Goal: Complete application form: Complete application form

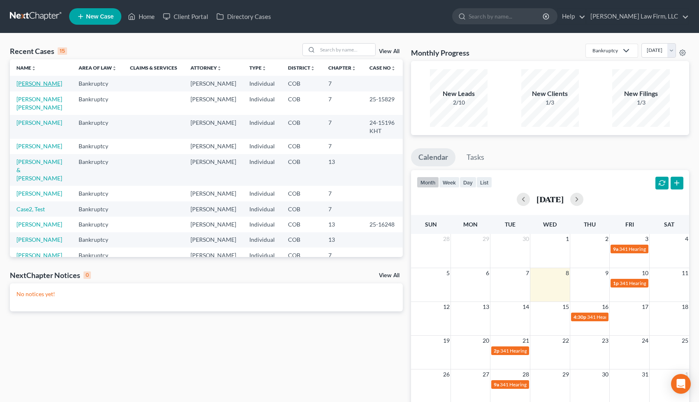
click at [37, 84] on link "[PERSON_NAME]" at bounding box center [39, 83] width 46 height 7
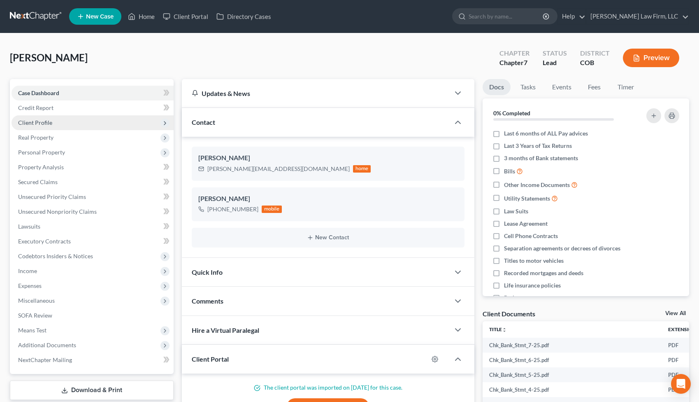
click at [65, 116] on span "Client Profile" at bounding box center [93, 122] width 162 height 15
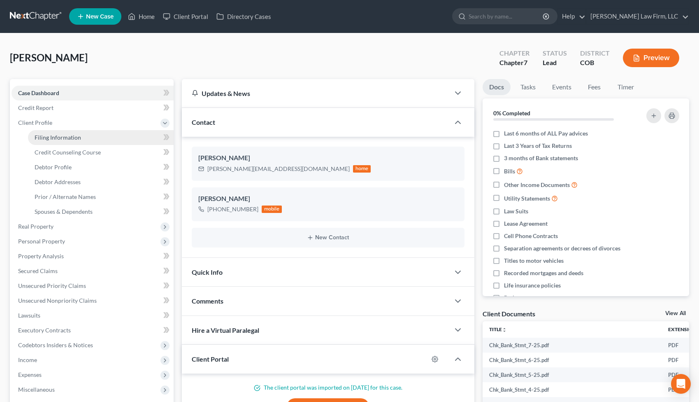
click at [90, 139] on link "Filing Information" at bounding box center [101, 137] width 146 height 15
select select "1"
select select "0"
select select "11"
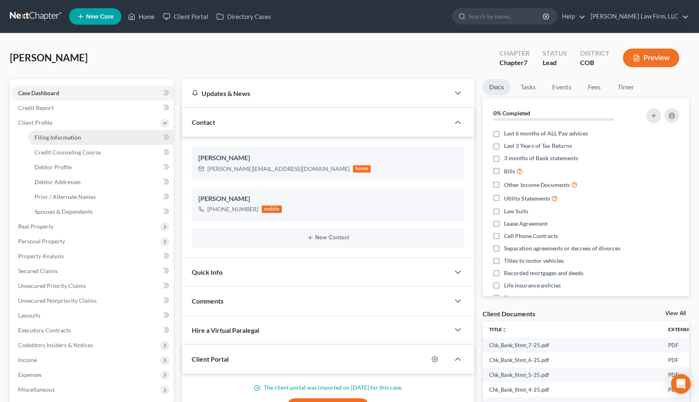
select select "2"
select select "5"
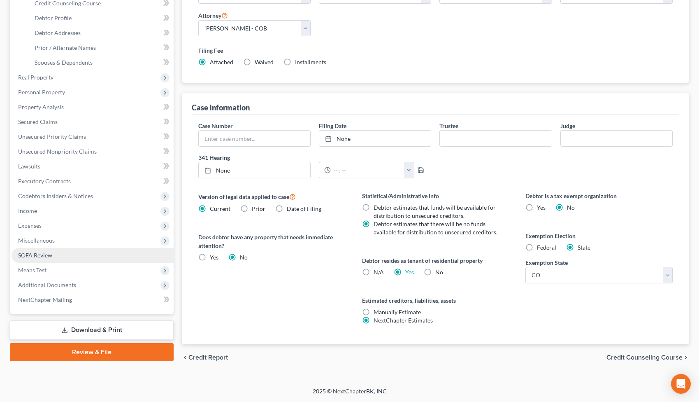
scroll to position [149, 0]
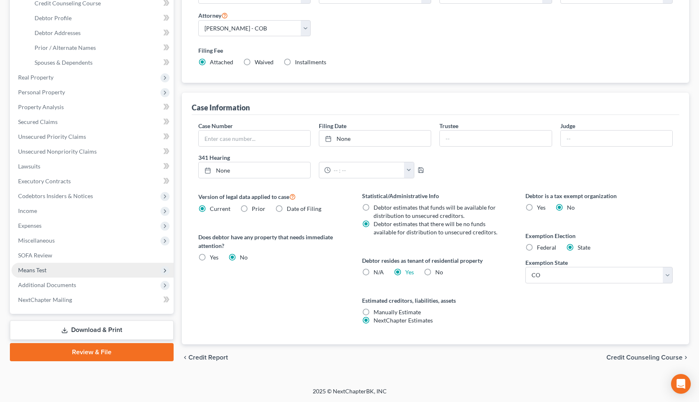
click at [76, 268] on span "Means Test" at bounding box center [93, 269] width 162 height 15
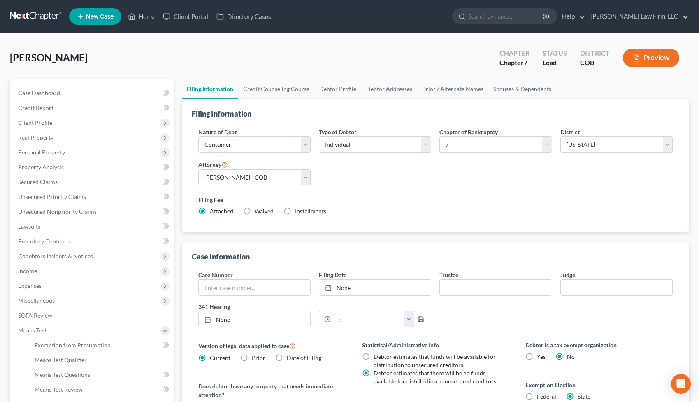
scroll to position [0, 0]
click at [647, 58] on button "Preview" at bounding box center [651, 58] width 56 height 19
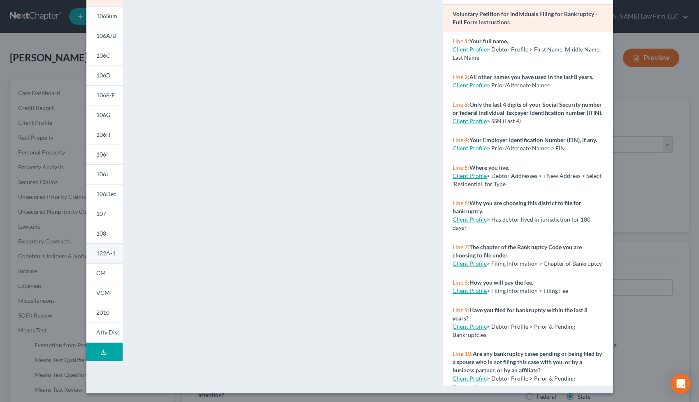
click at [108, 250] on span "122A-1" at bounding box center [105, 252] width 19 height 7
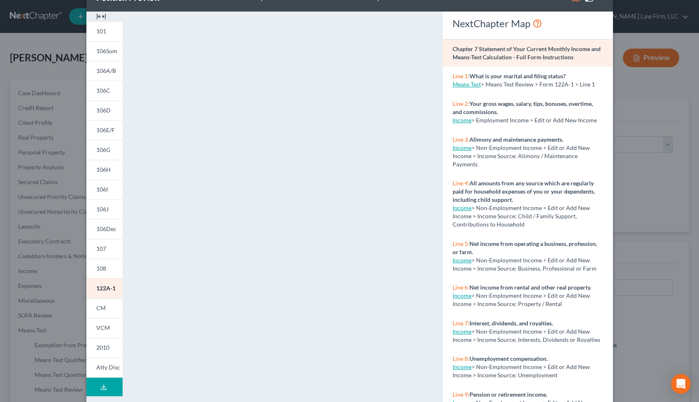
scroll to position [9, 0]
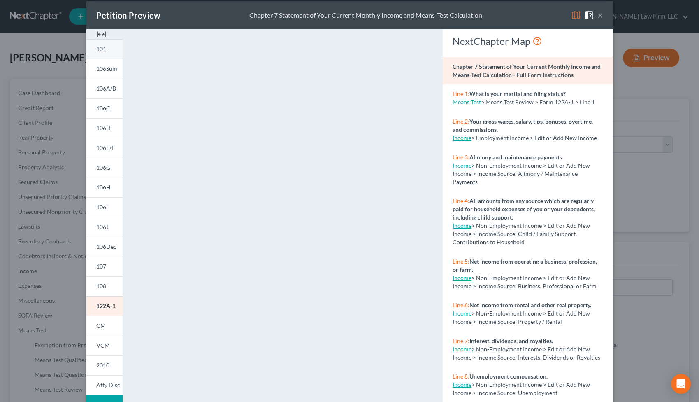
click at [108, 46] on link "101" at bounding box center [104, 49] width 36 height 20
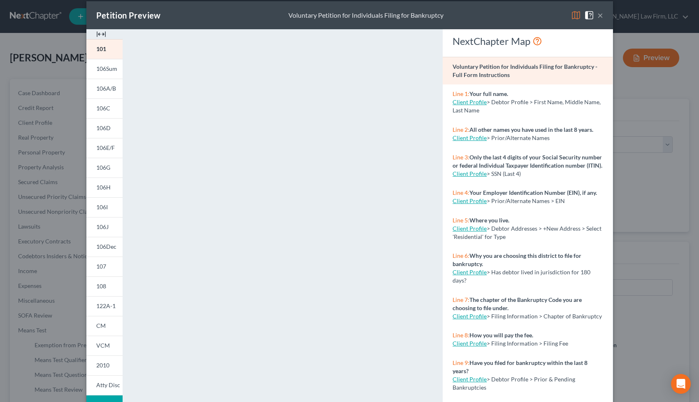
click at [601, 15] on button "×" at bounding box center [600, 15] width 6 height 10
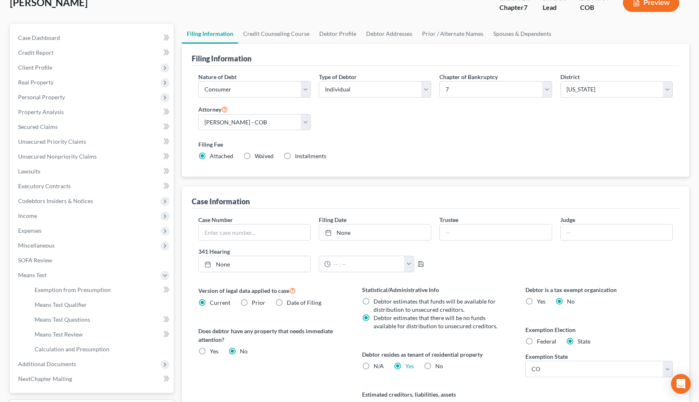
scroll to position [48, 0]
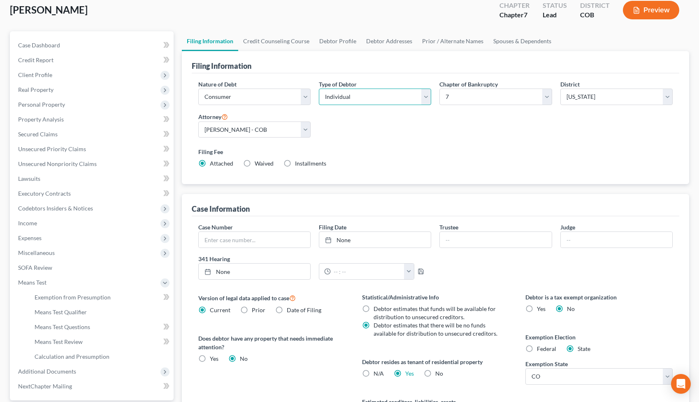
click at [425, 96] on select "Select Individual Joint" at bounding box center [375, 96] width 112 height 16
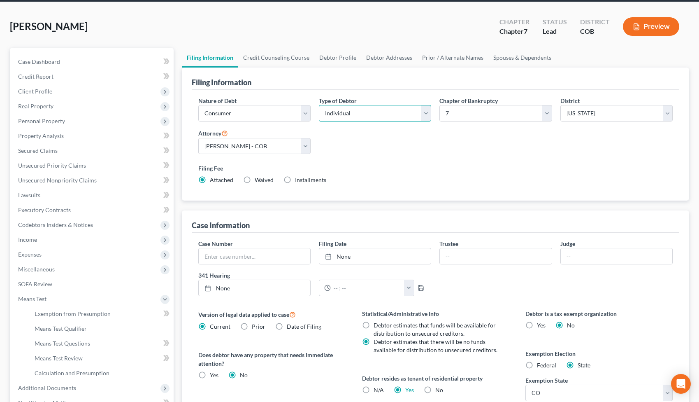
scroll to position [30, 0]
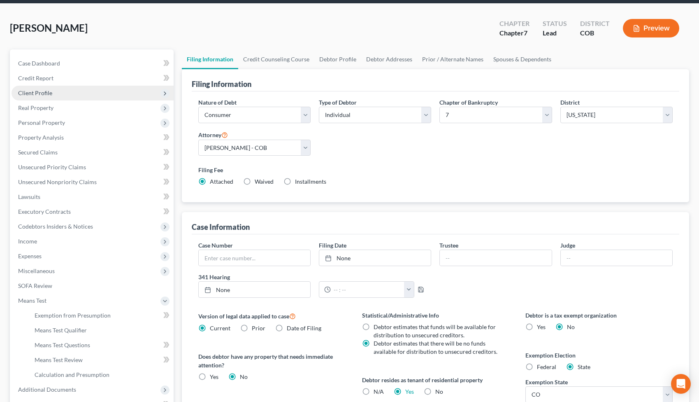
click at [87, 91] on span "Client Profile" at bounding box center [93, 93] width 162 height 15
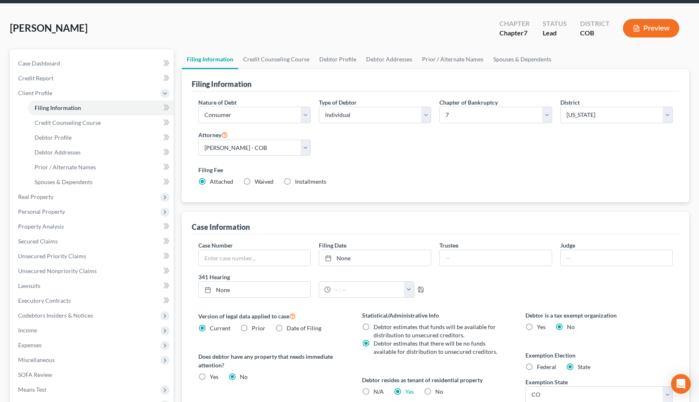
click at [671, 22] on button "Preview" at bounding box center [651, 28] width 56 height 19
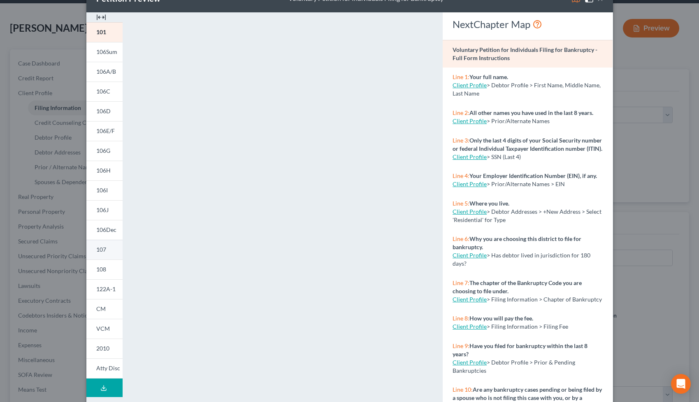
scroll to position [30, 0]
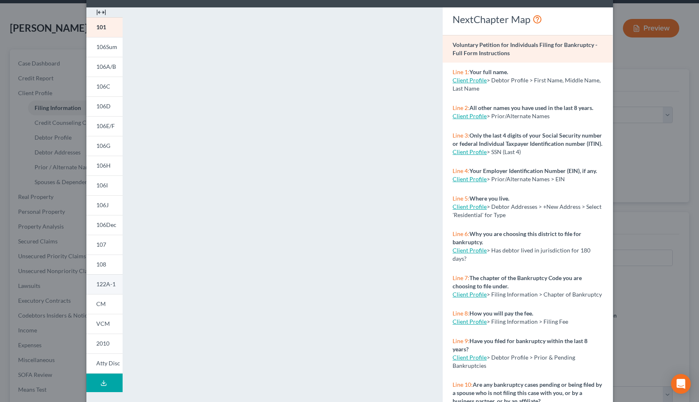
click at [108, 283] on span "122A-1" at bounding box center [105, 283] width 19 height 7
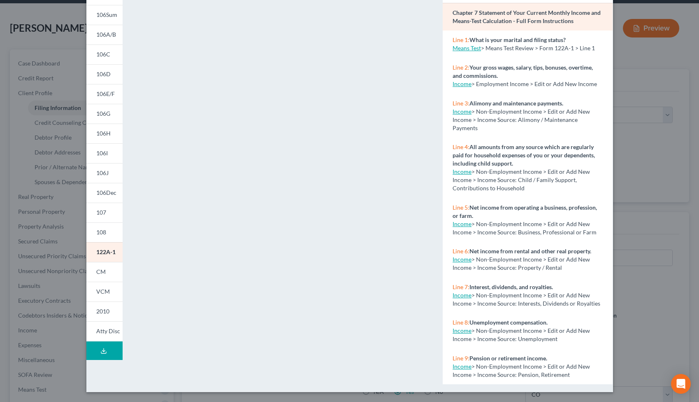
scroll to position [63, 0]
click at [655, 75] on div "Petition Preview Chapter 7 Statement of Your Current Monthly Income and Means-T…" at bounding box center [349, 201] width 699 height 402
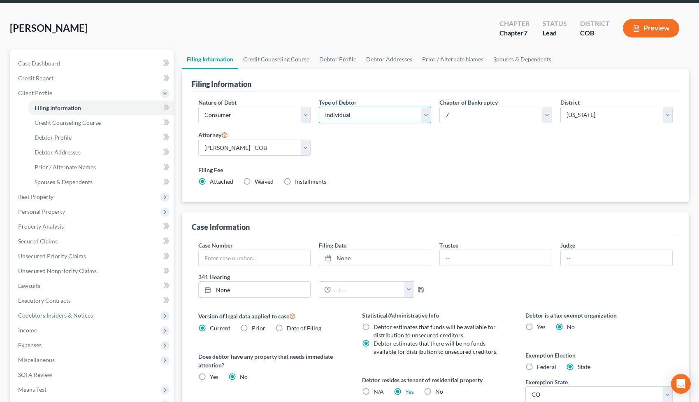
select select "1"
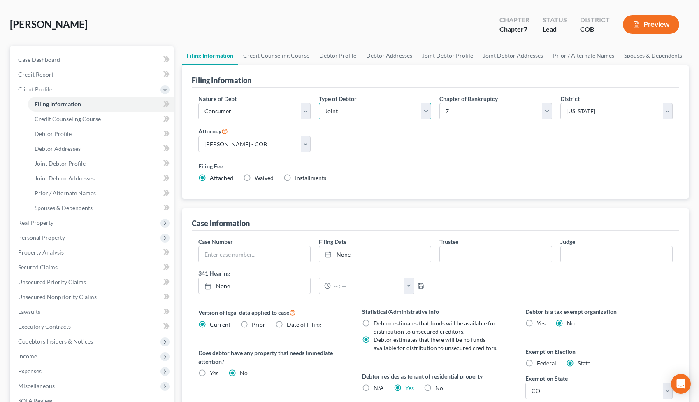
scroll to position [16, 0]
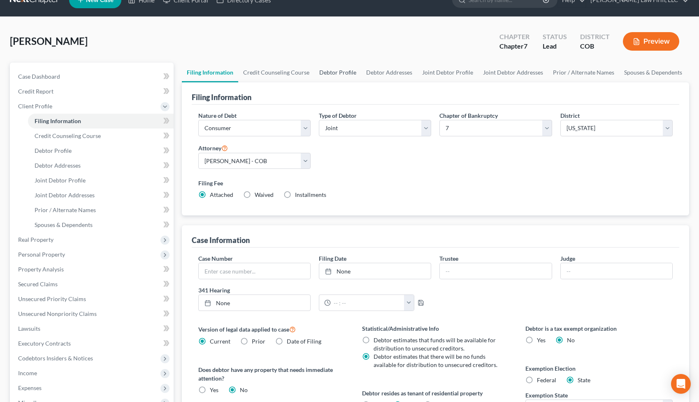
click at [345, 71] on link "Debtor Profile" at bounding box center [337, 73] width 47 height 20
select select "1"
select select "3"
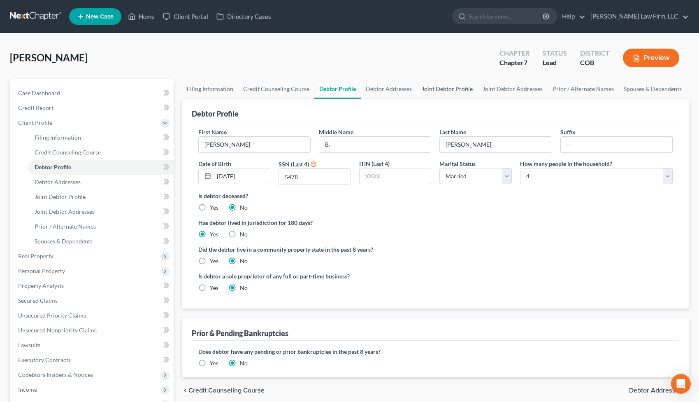
click at [434, 93] on link "Joint Debtor Profile" at bounding box center [447, 89] width 61 height 20
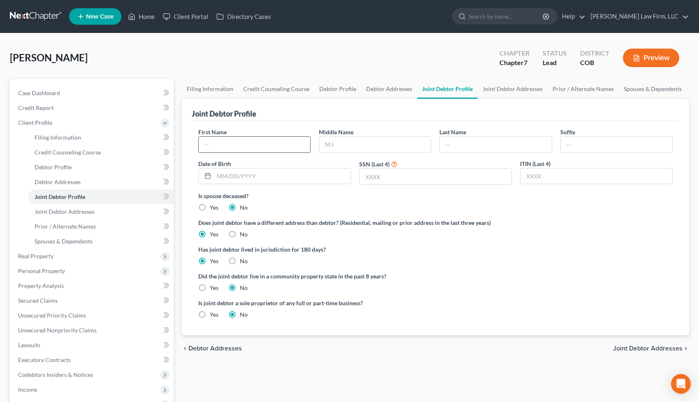
click at [248, 143] on input "text" at bounding box center [254, 145] width 111 height 16
click at [506, 90] on link "Joint Debtor Addresses" at bounding box center [513, 89] width 70 height 20
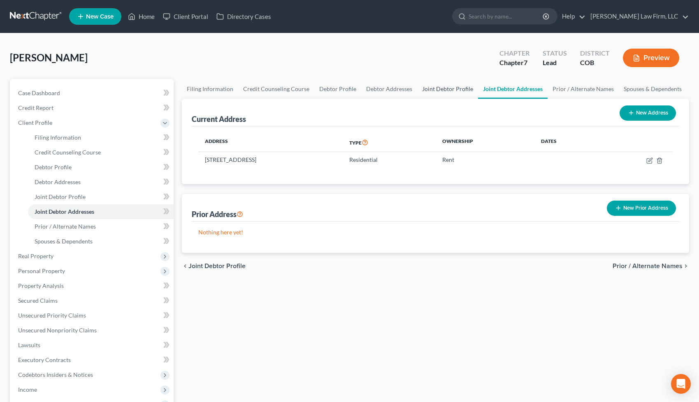
click at [439, 93] on link "Joint Debtor Profile" at bounding box center [447, 89] width 61 height 20
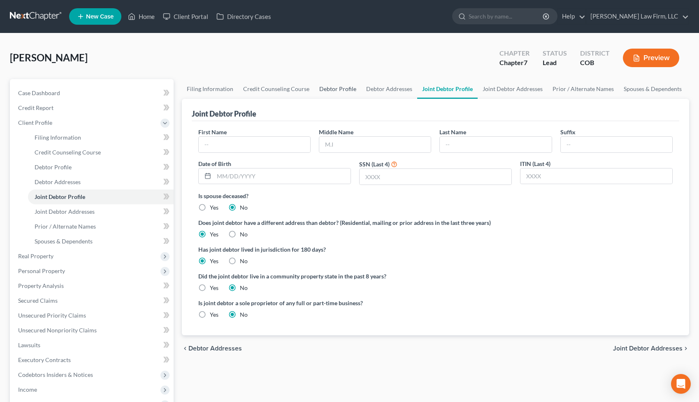
click at [332, 88] on link "Debtor Profile" at bounding box center [337, 89] width 47 height 20
select select "1"
select select "3"
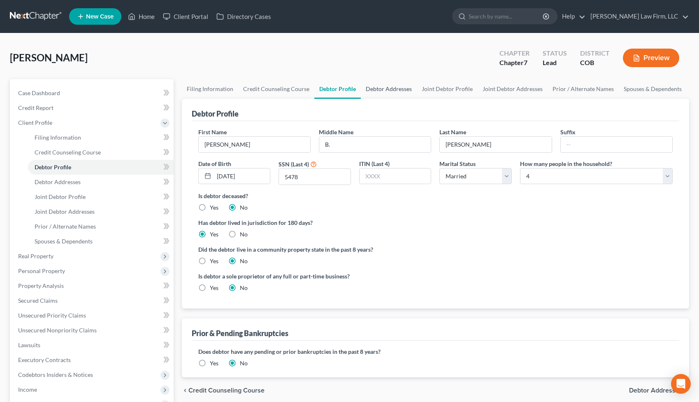
click at [379, 91] on link "Debtor Addresses" at bounding box center [389, 89] width 56 height 20
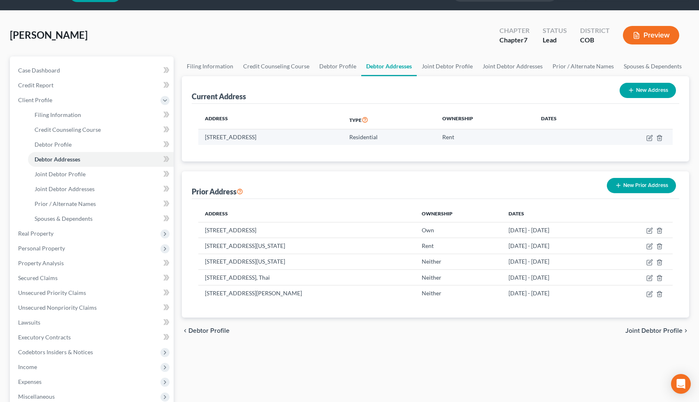
scroll to position [26, 0]
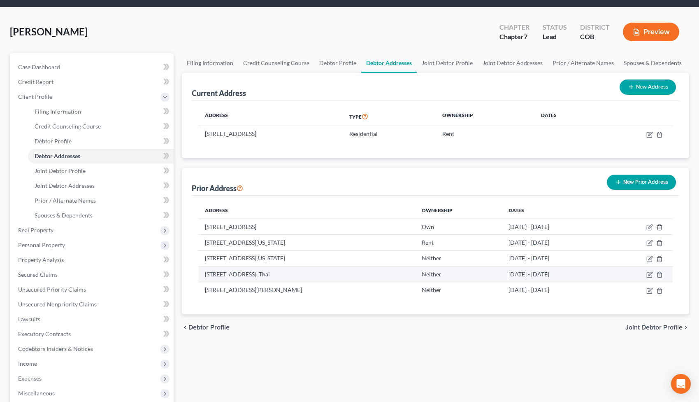
click at [415, 273] on td "[STREET_ADDRESS], Thai" at bounding box center [306, 274] width 217 height 16
drag, startPoint x: 441, startPoint y: 273, endPoint x: 200, endPoint y: 271, distance: 240.7
click at [200, 271] on td "[STREET_ADDRESS], Thai" at bounding box center [306, 274] width 217 height 16
copy td "[STREET_ADDRESS], Thai"
click at [459, 64] on link "Joint Debtor Profile" at bounding box center [447, 63] width 61 height 20
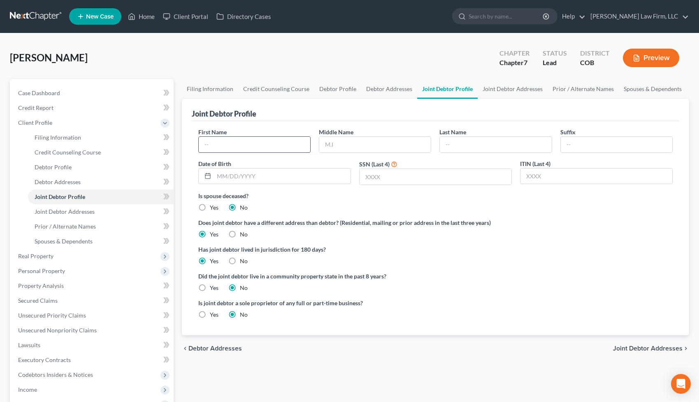
click at [250, 145] on input "text" at bounding box center [254, 145] width 111 height 16
type input "Supassara"
click at [448, 144] on input "Tusrlsom-[PERSON_NAME]" at bounding box center [495, 145] width 111 height 16
type input "Pusrlsom-[PERSON_NAME]"
click at [500, 91] on link "Joint Debtor Addresses" at bounding box center [513, 89] width 70 height 20
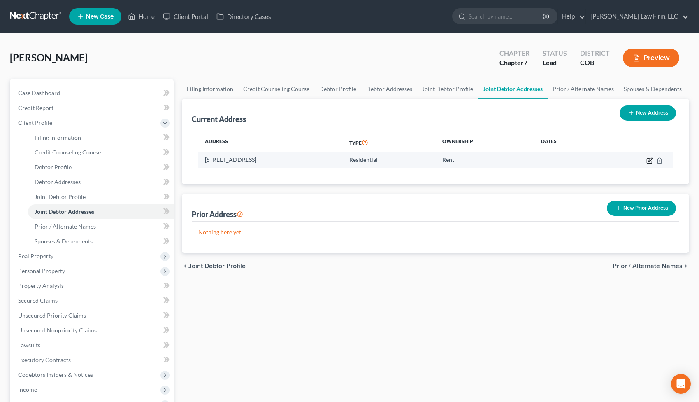
click at [650, 158] on icon "button" at bounding box center [650, 160] width 4 height 4
select select "5"
select select "0"
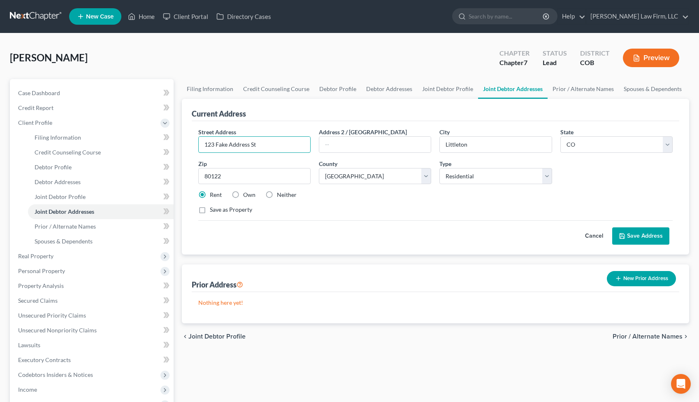
drag, startPoint x: 259, startPoint y: 143, endPoint x: 197, endPoint y: 143, distance: 61.7
click at [197, 143] on div "Street Address * 123 Fake Address St" at bounding box center [254, 140] width 121 height 25
paste input "[STREET_ADDRESS]"
type input "[STREET_ADDRESS]"
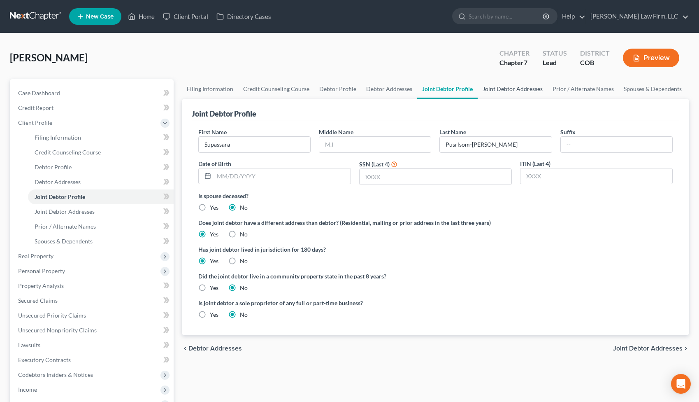
click at [512, 88] on link "Joint Debtor Addresses" at bounding box center [513, 89] width 70 height 20
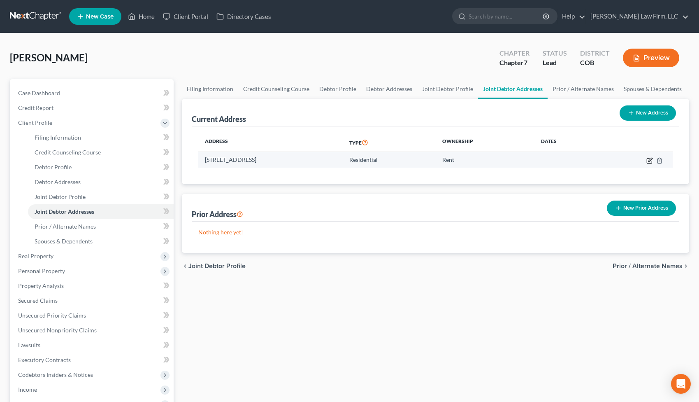
click at [648, 159] on icon "button" at bounding box center [649, 160] width 7 height 7
select select "5"
select select "0"
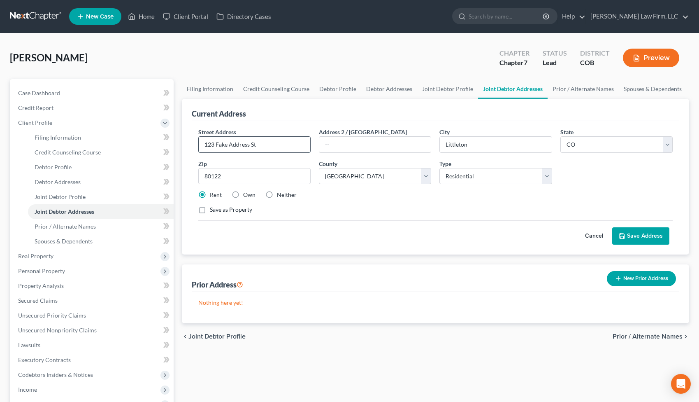
click at [269, 148] on input "123 Fake Address St" at bounding box center [254, 145] width 111 height 16
paste input "[STREET_ADDRESS]"
type input "[STREET_ADDRESS]"
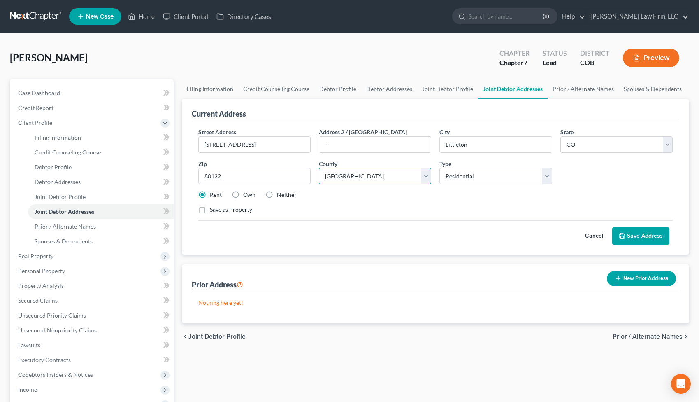
select select
click at [272, 147] on input "[STREET_ADDRESS]" at bounding box center [254, 145] width 111 height 16
click at [337, 91] on link "Debtor Profile" at bounding box center [337, 89] width 47 height 20
select select "1"
select select "3"
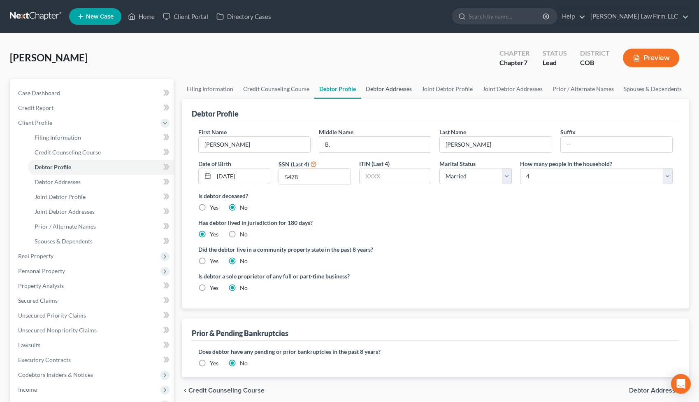
click at [391, 88] on link "Debtor Addresses" at bounding box center [389, 89] width 56 height 20
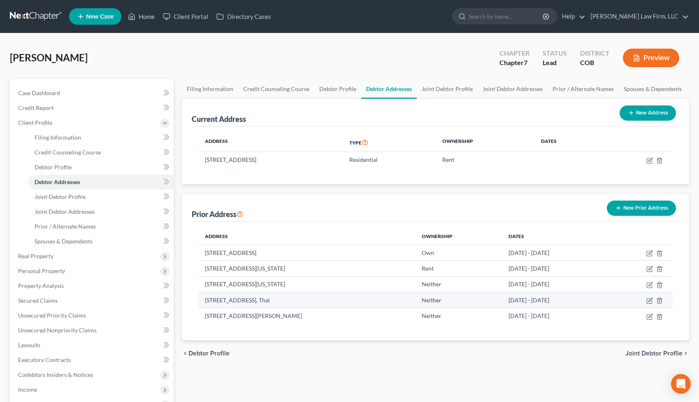
click at [214, 295] on td "[STREET_ADDRESS], Thai" at bounding box center [306, 300] width 217 height 16
drag, startPoint x: 205, startPoint y: 299, endPoint x: 287, endPoint y: 297, distance: 82.3
click at [287, 297] on td "[STREET_ADDRESS], Thai" at bounding box center [306, 300] width 217 height 16
copy td "[STREET_ADDRESS] Subdistrict"
click at [504, 90] on link "Joint Debtor Addresses" at bounding box center [513, 89] width 70 height 20
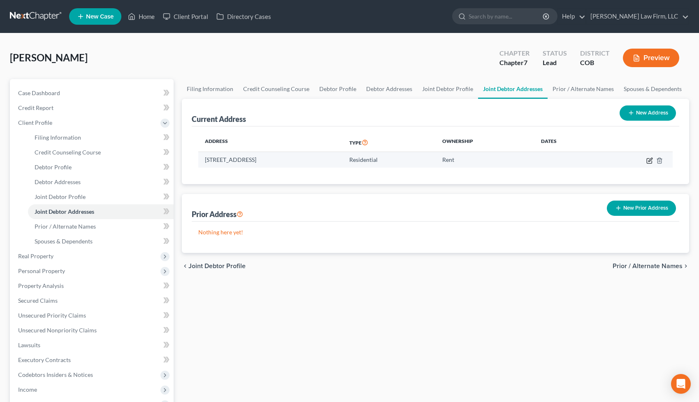
click at [650, 160] on icon "button" at bounding box center [650, 160] width 4 height 4
select select "5"
select select "0"
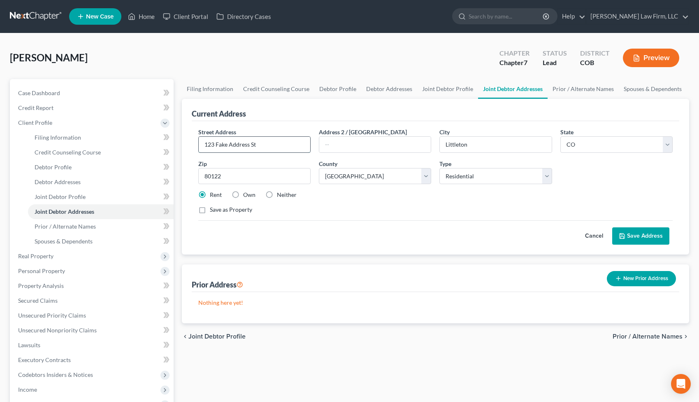
click at [265, 147] on input "123 Fake Address St" at bounding box center [254, 145] width 111 height 16
paste input "[STREET_ADDRESS] Subdistric"
type input "[STREET_ADDRESS] Subdistrict"
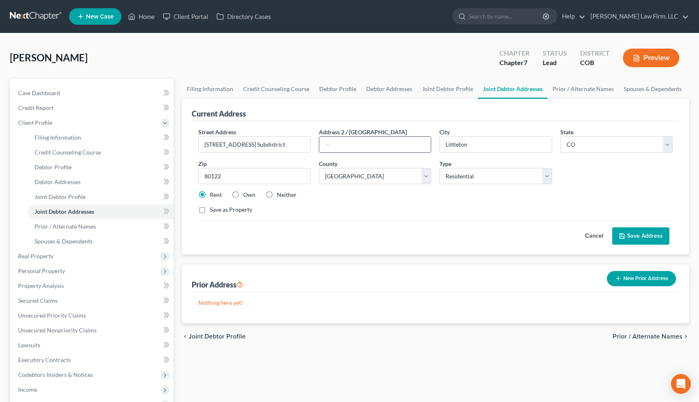
click at [361, 143] on input "text" at bounding box center [374, 145] width 111 height 16
click at [641, 236] on button "Save Address" at bounding box center [640, 235] width 57 height 17
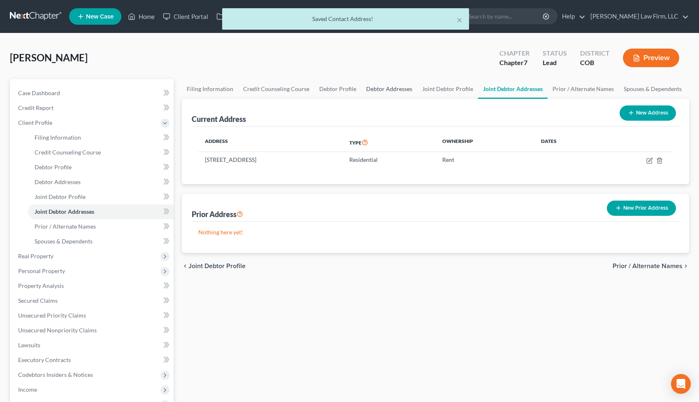
click at [384, 92] on link "Debtor Addresses" at bounding box center [389, 89] width 56 height 20
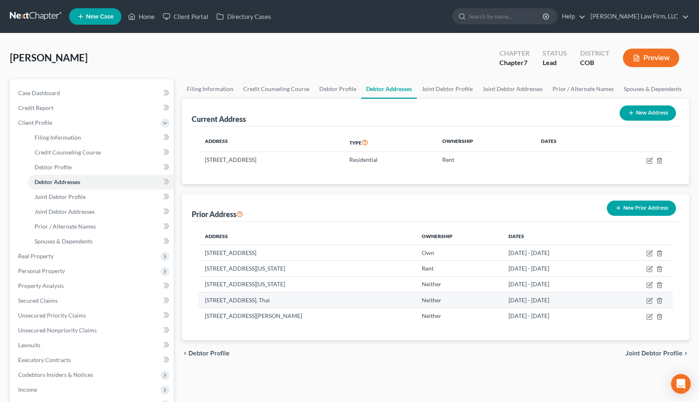
drag, startPoint x: 290, startPoint y: 300, endPoint x: 336, endPoint y: 300, distance: 45.3
click at [336, 300] on td "[STREET_ADDRESS], Thai" at bounding box center [306, 300] width 217 height 16
copy td "[GEOGRAPHIC_DATA]"
click at [508, 85] on link "Joint Debtor Addresses" at bounding box center [513, 89] width 70 height 20
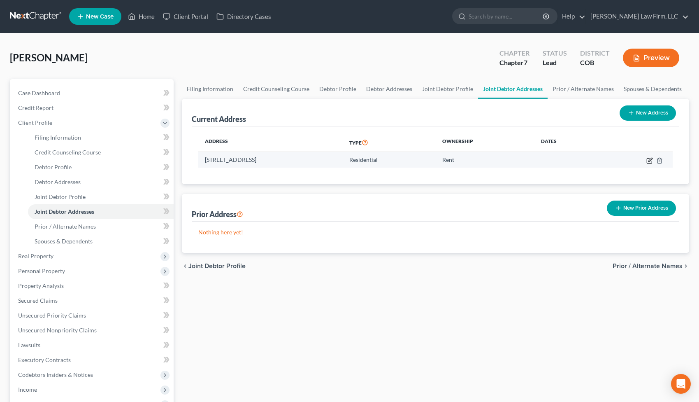
click at [649, 161] on icon "button" at bounding box center [649, 160] width 7 height 7
select select "5"
select select "0"
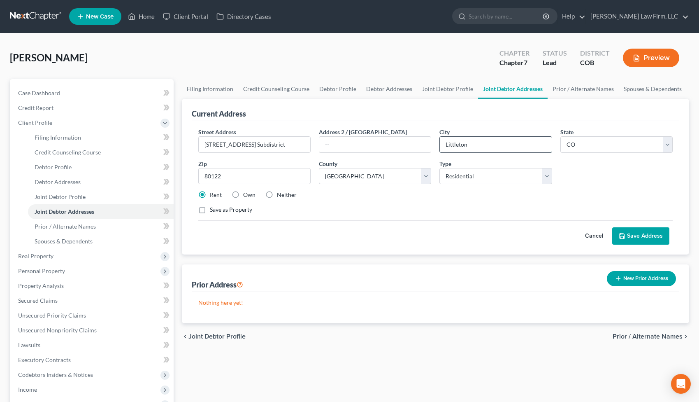
drag, startPoint x: 471, startPoint y: 144, endPoint x: 444, endPoint y: 145, distance: 26.3
click at [444, 145] on input "Littleton" at bounding box center [495, 145] width 111 height 16
paste input "[GEOGRAPHIC_DATA]"
type input "[GEOGRAPHIC_DATA]"
drag, startPoint x: 290, startPoint y: 144, endPoint x: 243, endPoint y: 144, distance: 46.9
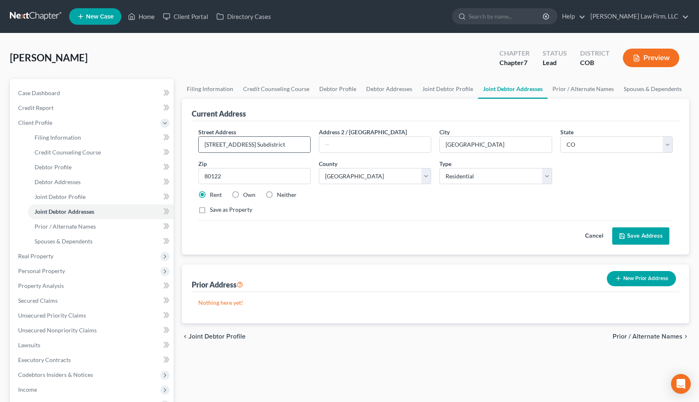
click at [243, 144] on input "[STREET_ADDRESS] Subdistrict" at bounding box center [254, 145] width 111 height 16
type input "797 N.7 Wisit"
drag, startPoint x: 243, startPoint y: 144, endPoint x: 336, endPoint y: 140, distance: 93.1
click at [336, 140] on input "text" at bounding box center [374, 145] width 111 height 16
paste input "[GEOGRAPHIC_DATA]"
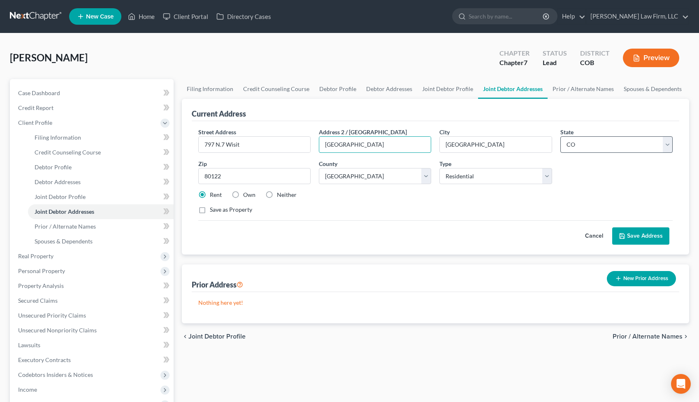
type input "[GEOGRAPHIC_DATA]"
select select
click at [493, 147] on input "[GEOGRAPHIC_DATA]" at bounding box center [495, 145] width 111 height 16
type input "[GEOGRAPHIC_DATA],"
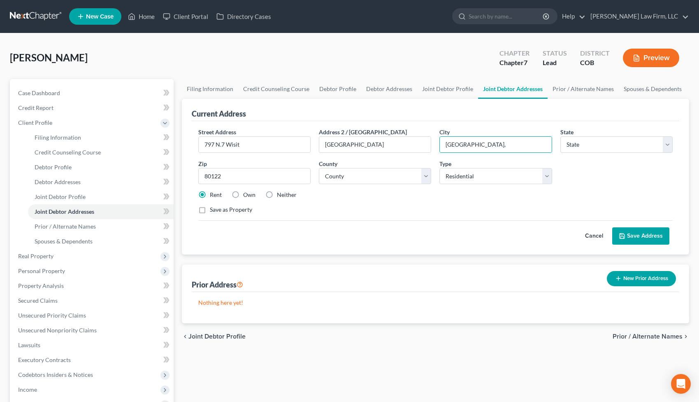
click at [642, 239] on button "Save Address" at bounding box center [640, 235] width 57 height 17
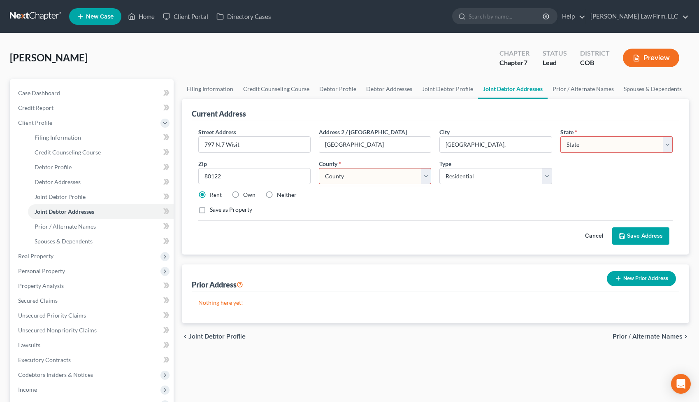
select select "0"
click at [640, 234] on button "Save Address" at bounding box center [640, 235] width 57 height 17
select select "5"
select select "2"
drag, startPoint x: 230, startPoint y: 174, endPoint x: 190, endPoint y: 174, distance: 40.3
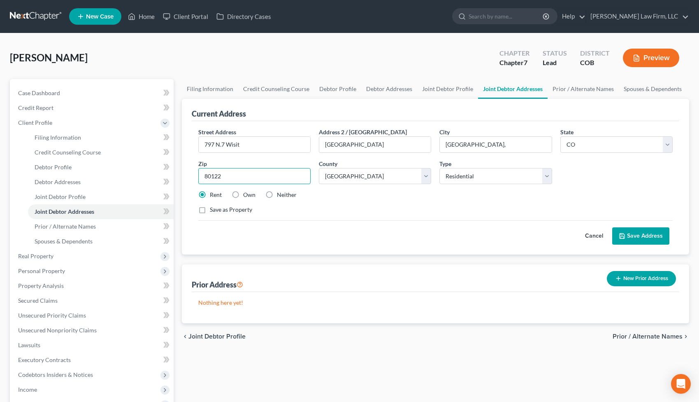
click at [190, 174] on div "Current Address Street Address * 797 N.7 Wisit Address 2 / [GEOGRAPHIC_DATA] * …" at bounding box center [435, 177] width 507 height 156
type input "00000"
click at [508, 142] on input "[GEOGRAPHIC_DATA]," at bounding box center [495, 145] width 111 height 16
click at [647, 236] on button "Save Address" at bounding box center [640, 235] width 57 height 17
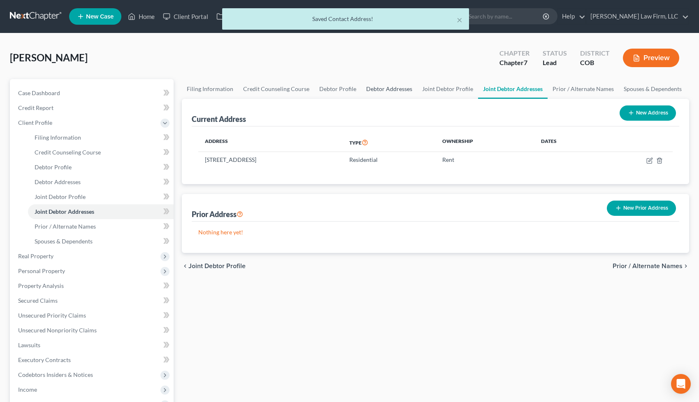
click at [393, 87] on link "Debtor Addresses" at bounding box center [389, 89] width 56 height 20
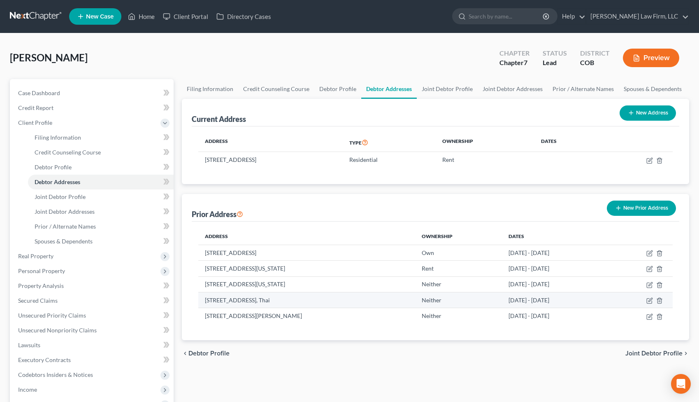
drag, startPoint x: 339, startPoint y: 299, endPoint x: 404, endPoint y: 299, distance: 65.4
click at [404, 299] on td "[STREET_ADDRESS], Thai" at bounding box center [306, 300] width 217 height 16
drag, startPoint x: 428, startPoint y: 300, endPoint x: 339, endPoint y: 301, distance: 88.4
click at [339, 301] on td "[STREET_ADDRESS], Thai" at bounding box center [306, 300] width 217 height 16
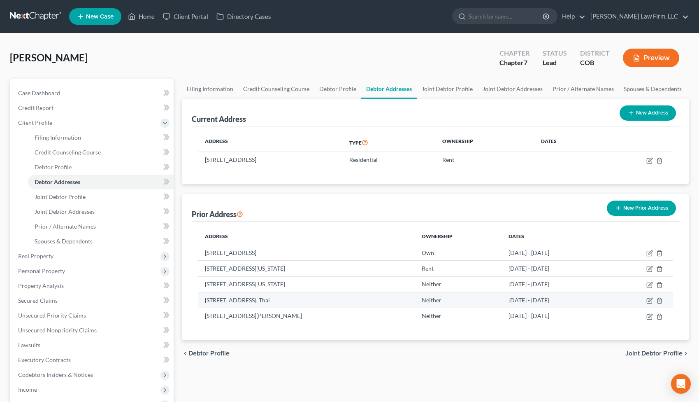
copy td "Beungkan Thailand 38000, [GEOGRAPHIC_DATA]"
click at [452, 91] on link "Joint Debtor Profile" at bounding box center [447, 89] width 61 height 20
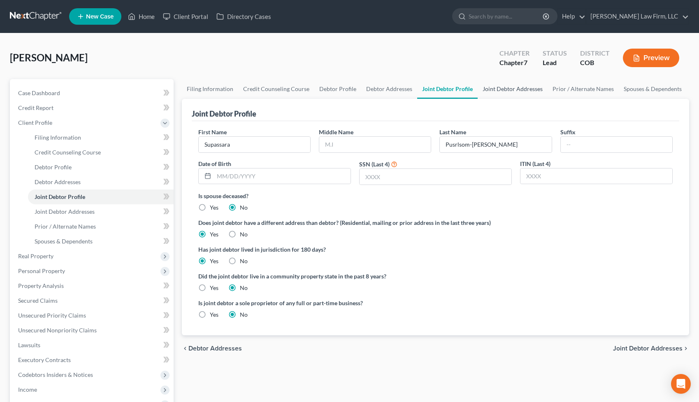
click at [509, 89] on link "Joint Debtor Addresses" at bounding box center [513, 89] width 70 height 20
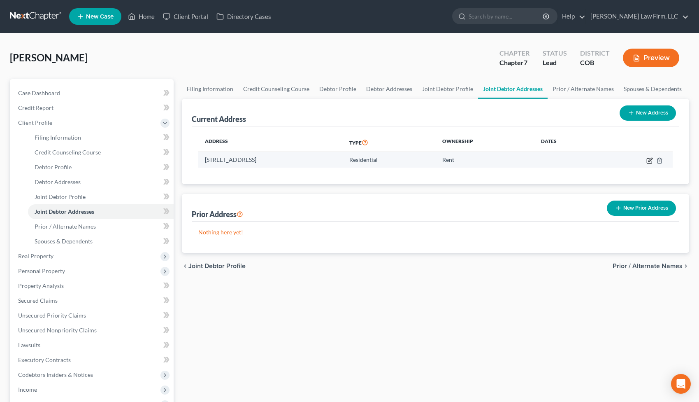
click at [651, 161] on icon "button" at bounding box center [649, 160] width 7 height 7
select select "5"
select select "2"
select select "0"
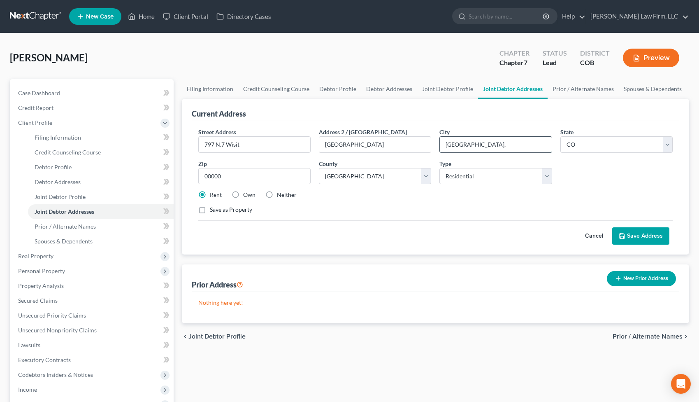
click at [500, 142] on input "[GEOGRAPHIC_DATA]," at bounding box center [495, 145] width 111 height 16
paste input "Beungkan Thailand 38000, [GEOGRAPHIC_DATA]"
type input "[GEOGRAPHIC_DATA] 38000, [GEOGRAPHIC_DATA]"
click at [245, 172] on input "00000" at bounding box center [254, 176] width 112 height 16
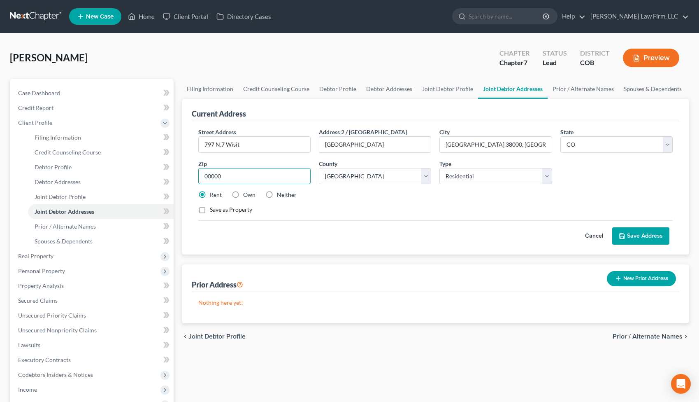
click at [245, 172] on input "00000" at bounding box center [254, 176] width 112 height 16
type input "38000"
click at [526, 139] on input "[GEOGRAPHIC_DATA] 38000, [GEOGRAPHIC_DATA]" at bounding box center [495, 145] width 111 height 16
click at [530, 146] on input "[GEOGRAPHIC_DATA] 38000, [GEOGRAPHIC_DATA]" at bounding box center [495, 145] width 111 height 16
click at [499, 146] on input "[GEOGRAPHIC_DATA], Beungkan [GEOGRAPHIC_DATA] [GEOGRAPHIC_DATA]" at bounding box center [495, 145] width 111 height 16
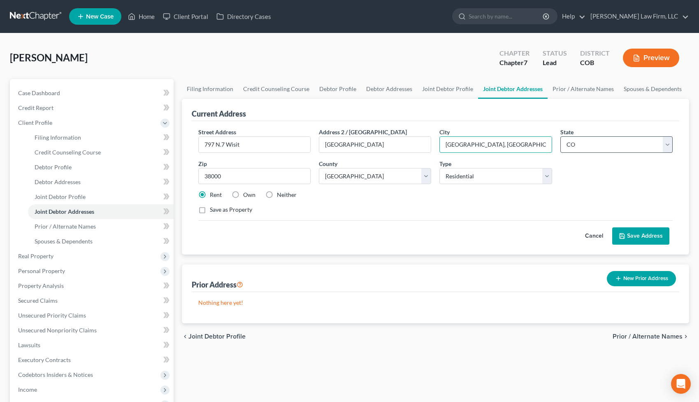
drag, startPoint x: 525, startPoint y: 146, endPoint x: 576, endPoint y: 146, distance: 50.6
click at [576, 146] on div "Street Address * 797 N.7 Wisit Address 2 / [GEOGRAPHIC_DATA] * [GEOGRAPHIC_DATA…" at bounding box center [435, 174] width 483 height 93
type input "[GEOGRAPHIC_DATA], [GEOGRAPHIC_DATA], [GEOGRAPHIC_DATA]"
click at [638, 235] on button "Save Address" at bounding box center [640, 235] width 57 height 17
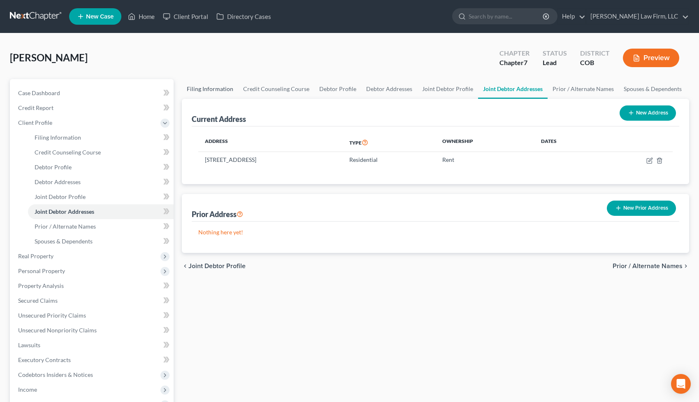
click at [209, 91] on link "Filing Information" at bounding box center [210, 89] width 56 height 20
select select "1"
select select "0"
select select "11"
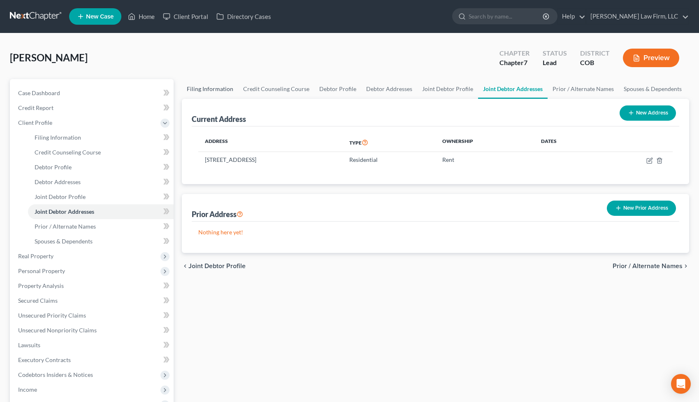
select select "2"
select select "5"
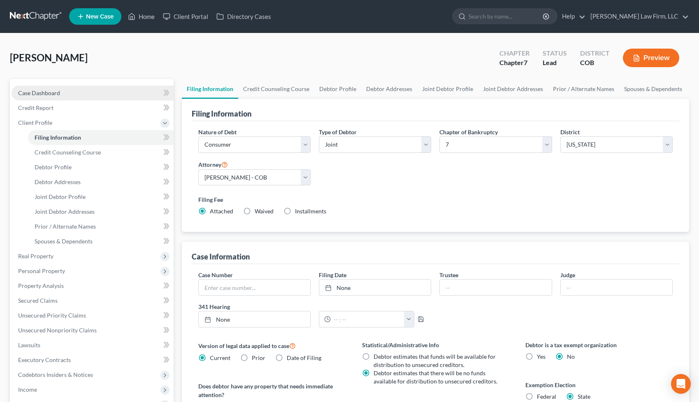
click at [60, 98] on link "Case Dashboard" at bounding box center [93, 93] width 162 height 15
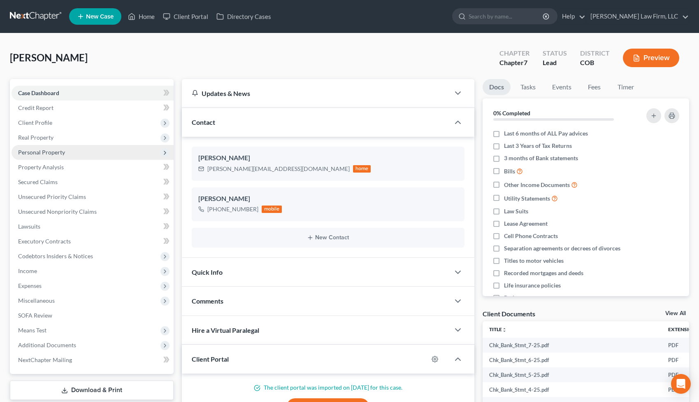
click at [64, 151] on span "Personal Property" at bounding box center [41, 152] width 47 height 7
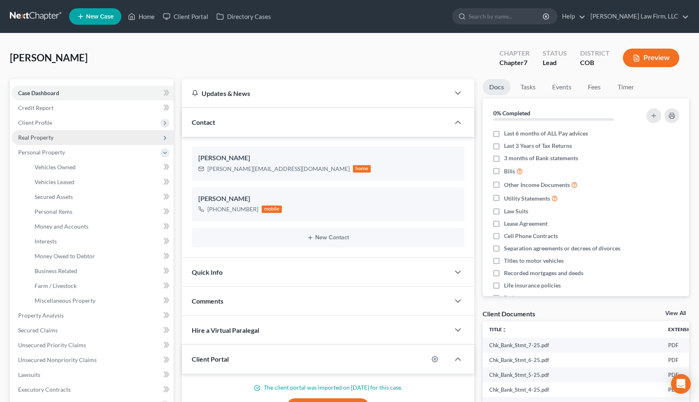
click at [60, 137] on span "Real Property" at bounding box center [93, 137] width 162 height 15
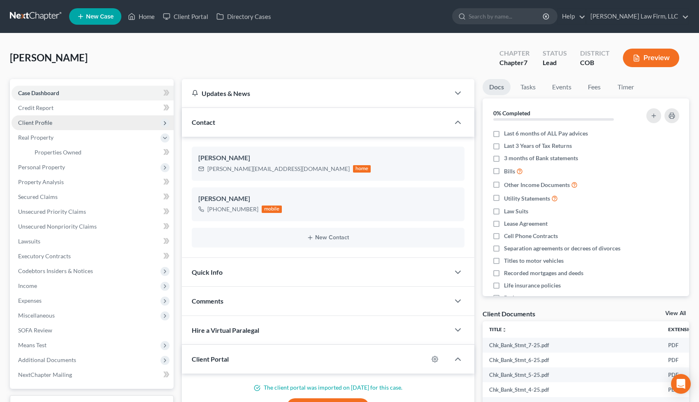
click at [60, 118] on span "Client Profile" at bounding box center [93, 122] width 162 height 15
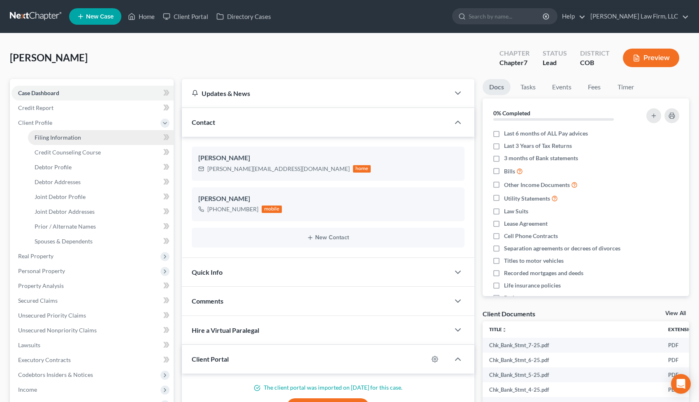
click at [77, 137] on span "Filing Information" at bounding box center [58, 137] width 46 height 7
select select "1"
select select "0"
select select "11"
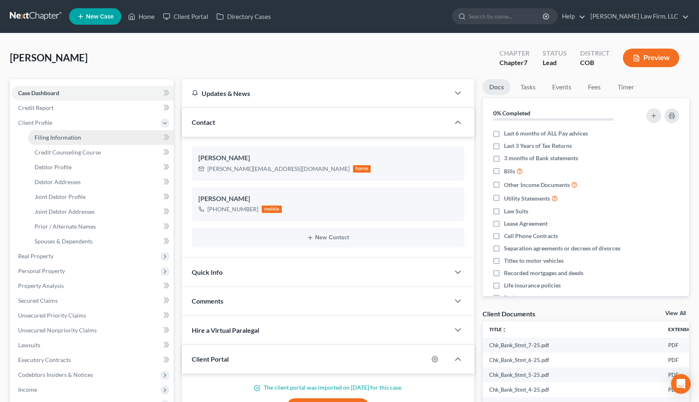
select select "2"
select select "5"
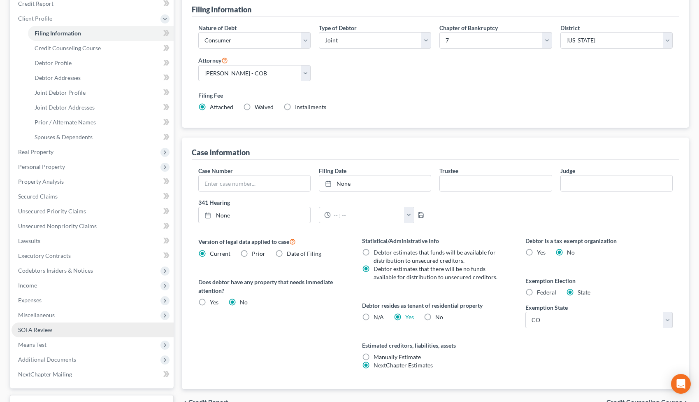
click at [92, 328] on link "SOFA Review" at bounding box center [93, 329] width 162 height 15
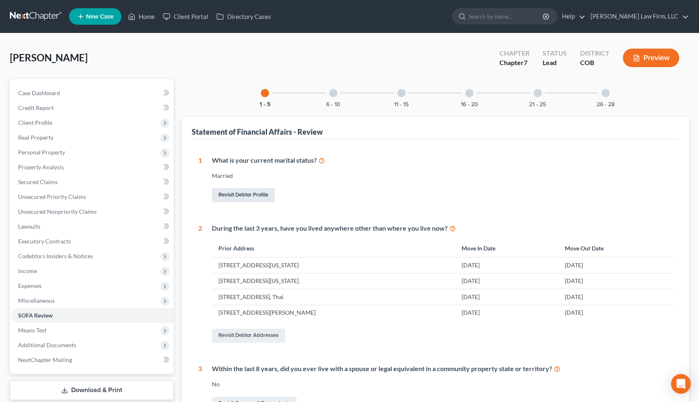
click at [249, 196] on link "Revisit Debtor Profile" at bounding box center [243, 195] width 63 height 14
select select "1"
select select "3"
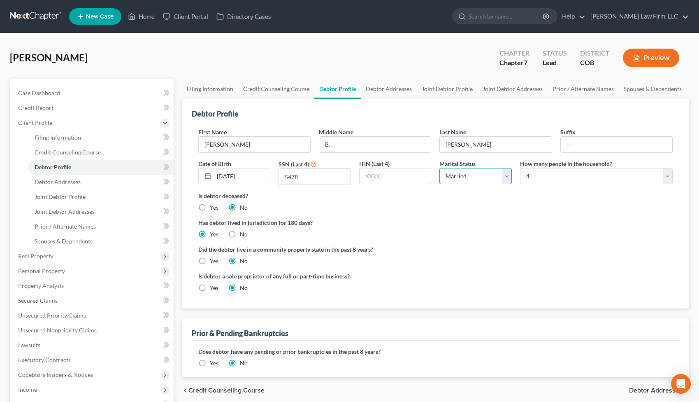
select select "2"
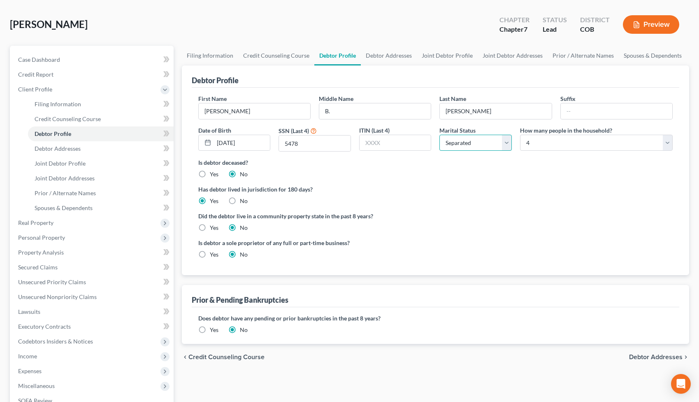
scroll to position [34, 0]
select select "2"
click at [503, 186] on label "Has debtor lived in jurisdiction for 180 days?" at bounding box center [435, 188] width 474 height 9
click at [662, 20] on button "Preview" at bounding box center [651, 24] width 56 height 19
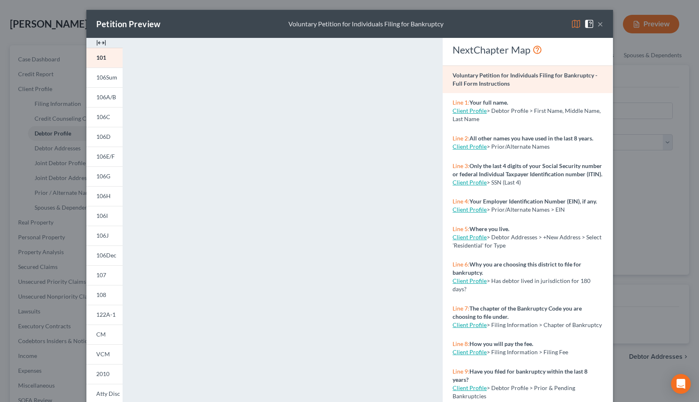
click at [601, 25] on button "×" at bounding box center [600, 24] width 6 height 10
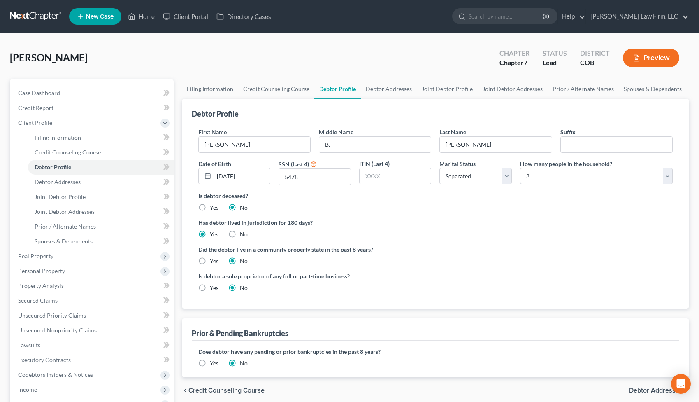
scroll to position [0, 0]
click at [138, 17] on link "Home" at bounding box center [141, 16] width 35 height 15
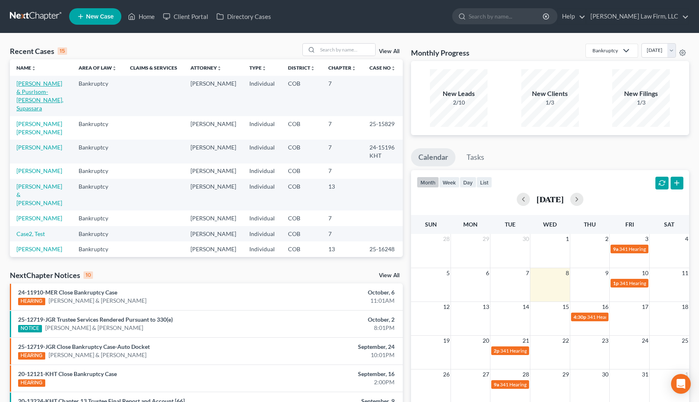
click at [42, 94] on link "[PERSON_NAME] & Pusrlsom-[PERSON_NAME], Supassara" at bounding box center [39, 96] width 47 height 32
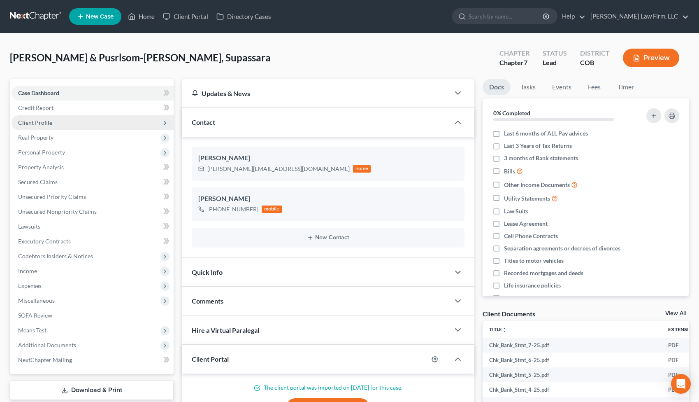
click at [80, 128] on span "Client Profile" at bounding box center [93, 122] width 162 height 15
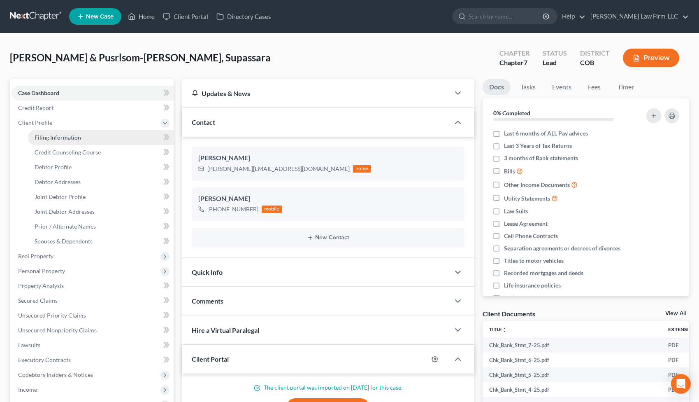
click at [85, 141] on link "Filing Information" at bounding box center [101, 137] width 146 height 15
select select "1"
select select "0"
select select "11"
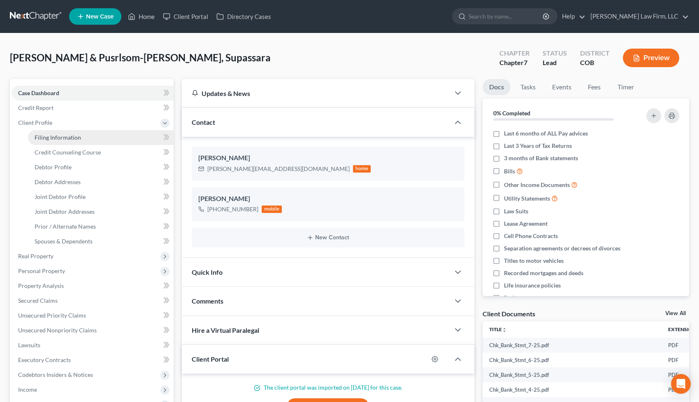
select select "2"
select select "5"
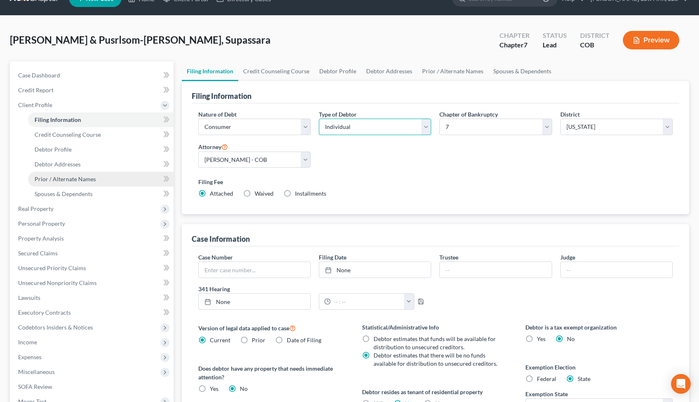
scroll to position [25, 0]
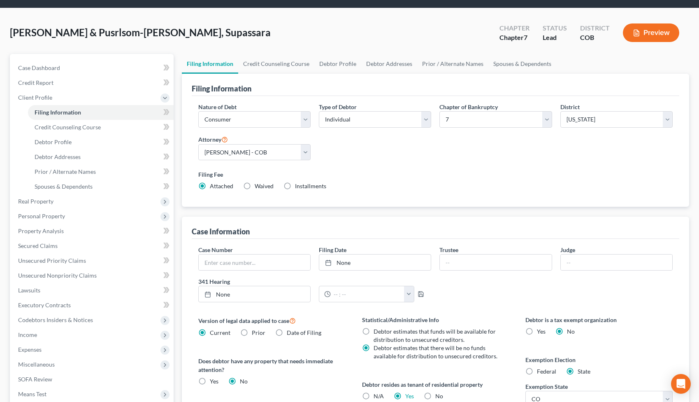
click at [656, 33] on button "Preview" at bounding box center [651, 32] width 56 height 19
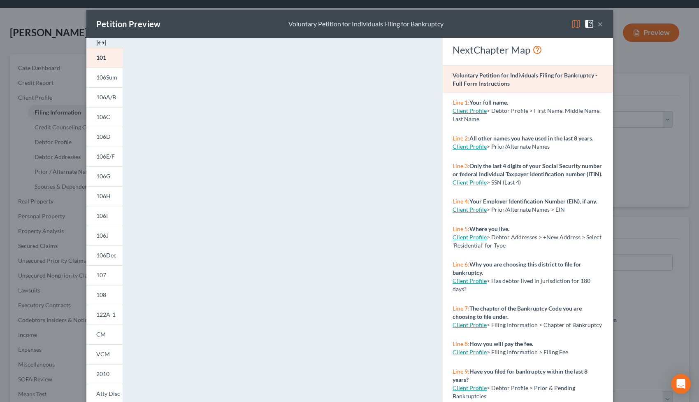
click at [600, 25] on button "×" at bounding box center [600, 24] width 6 height 10
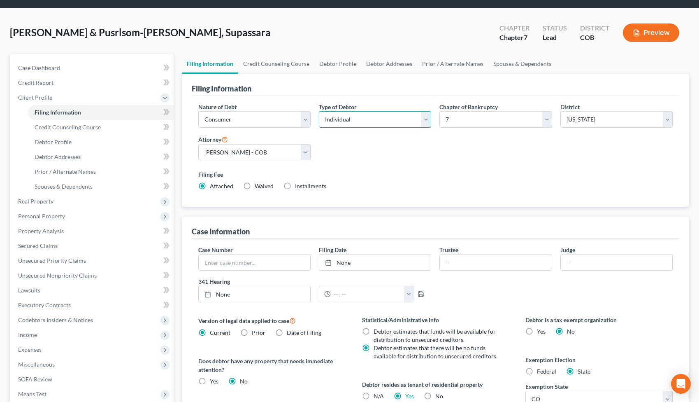
click at [426, 117] on select "Select Individual Joint" at bounding box center [375, 119] width 112 height 16
select select "1"
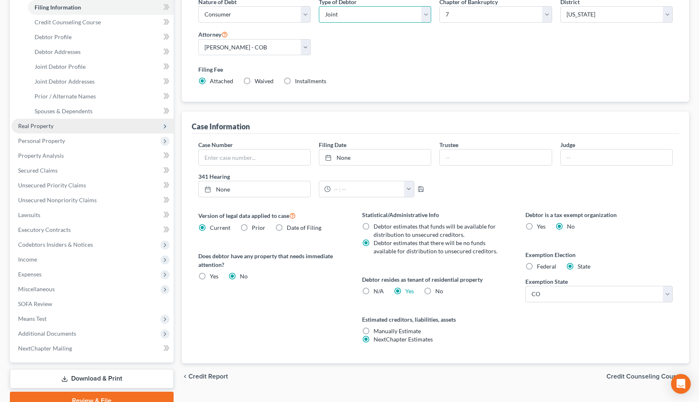
scroll to position [139, 0]
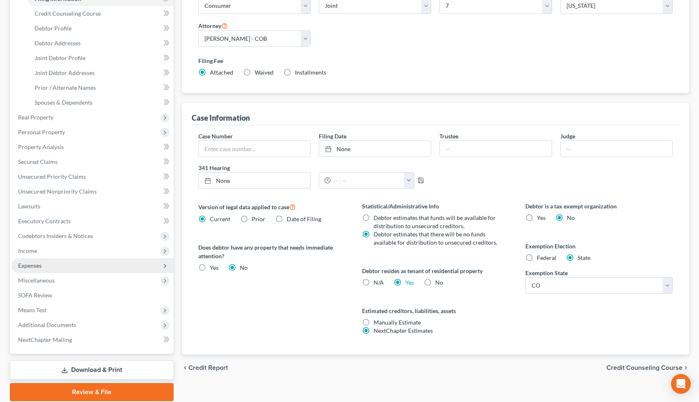
click at [116, 260] on span "Expenses" at bounding box center [93, 265] width 162 height 15
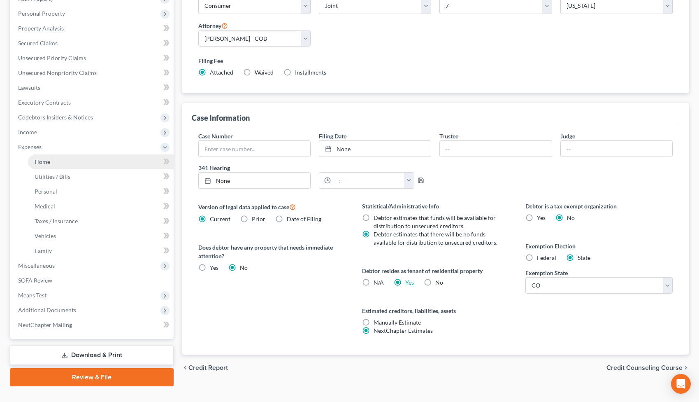
click at [102, 160] on link "Home" at bounding box center [101, 161] width 146 height 15
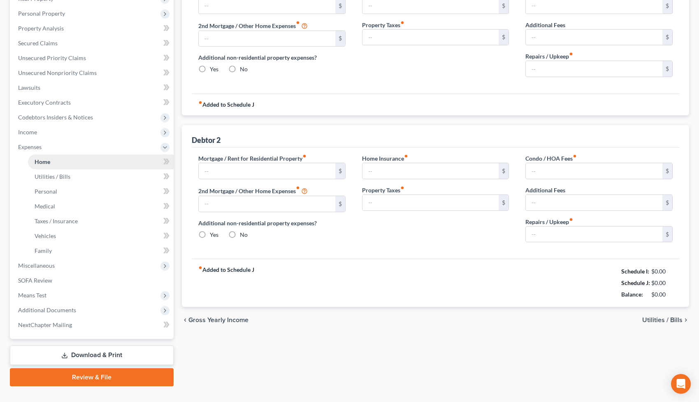
type input "915.00"
type input "0.00"
radio input "true"
type input "0.00"
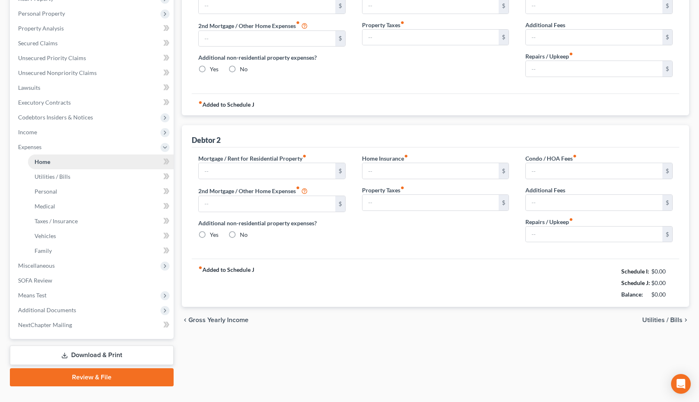
type input "0.00"
radio input "true"
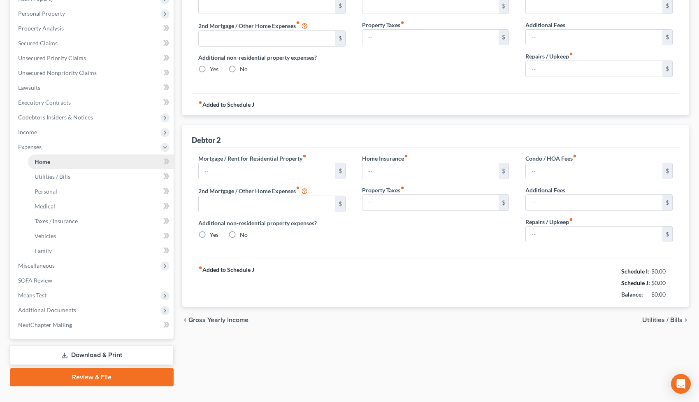
type input "0.00"
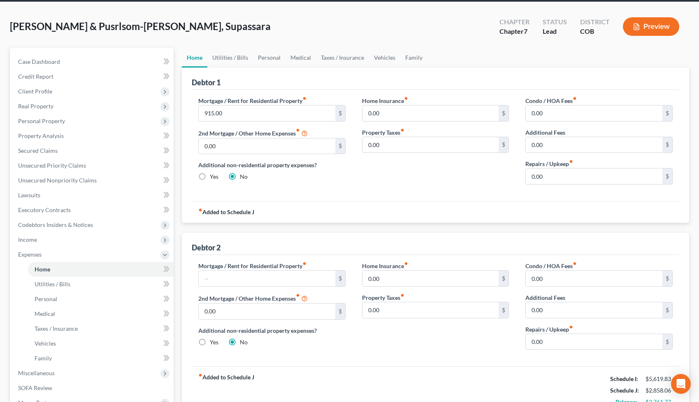
scroll to position [30, 0]
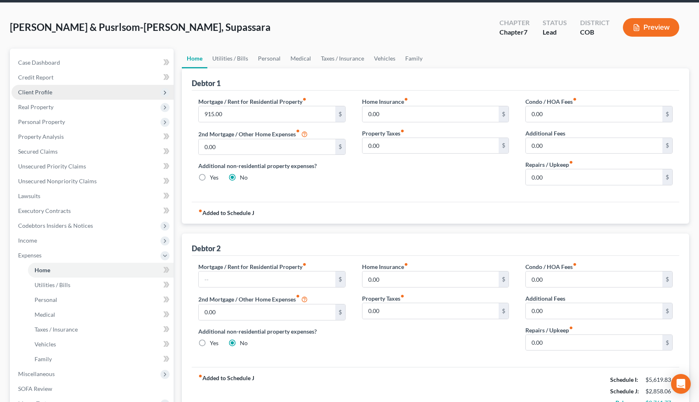
click at [86, 93] on span "Client Profile" at bounding box center [93, 92] width 162 height 15
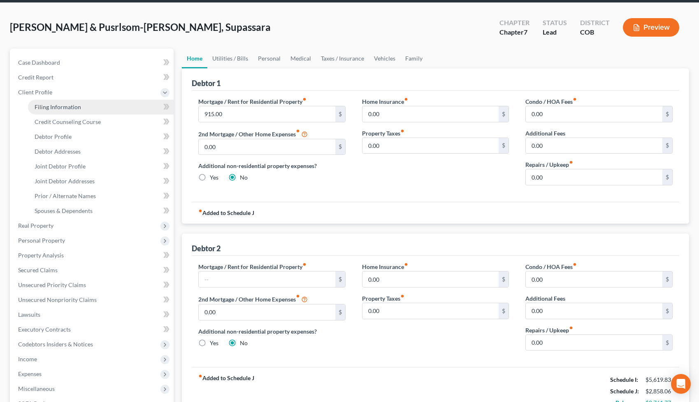
click at [91, 103] on link "Filing Information" at bounding box center [101, 107] width 146 height 15
select select "1"
select select "0"
select select "11"
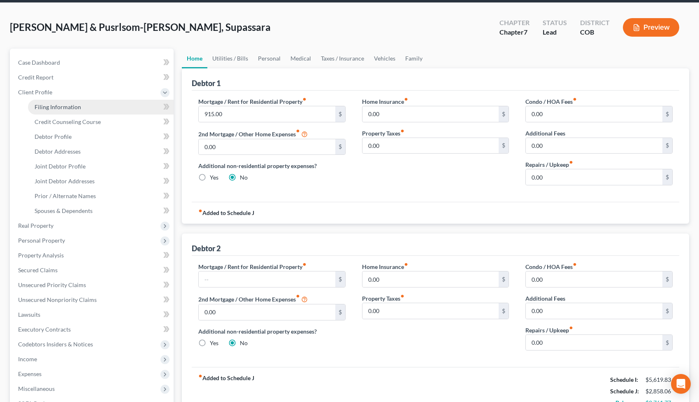
select select "2"
select select "5"
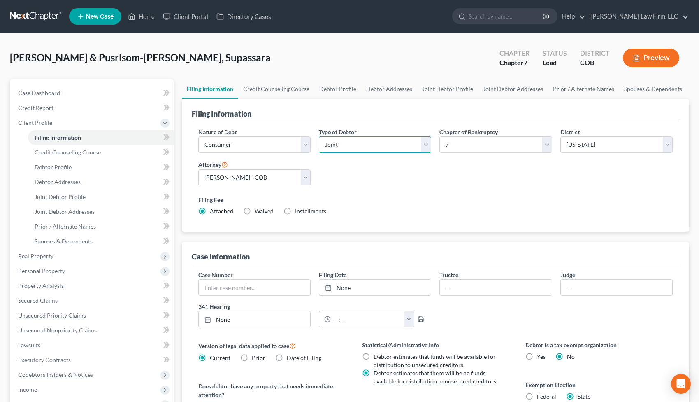
select select "0"
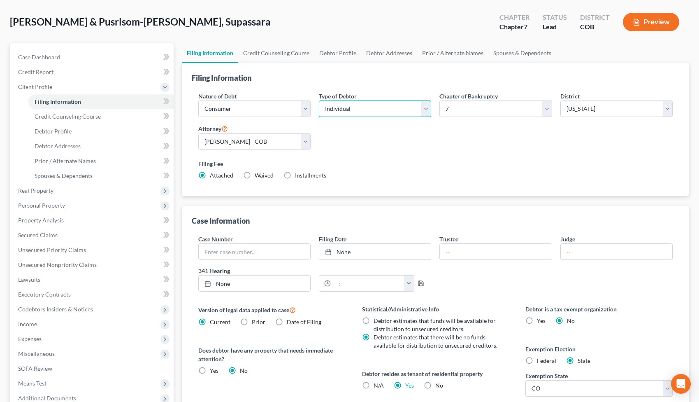
scroll to position [34, 0]
